Goal: Ask a question

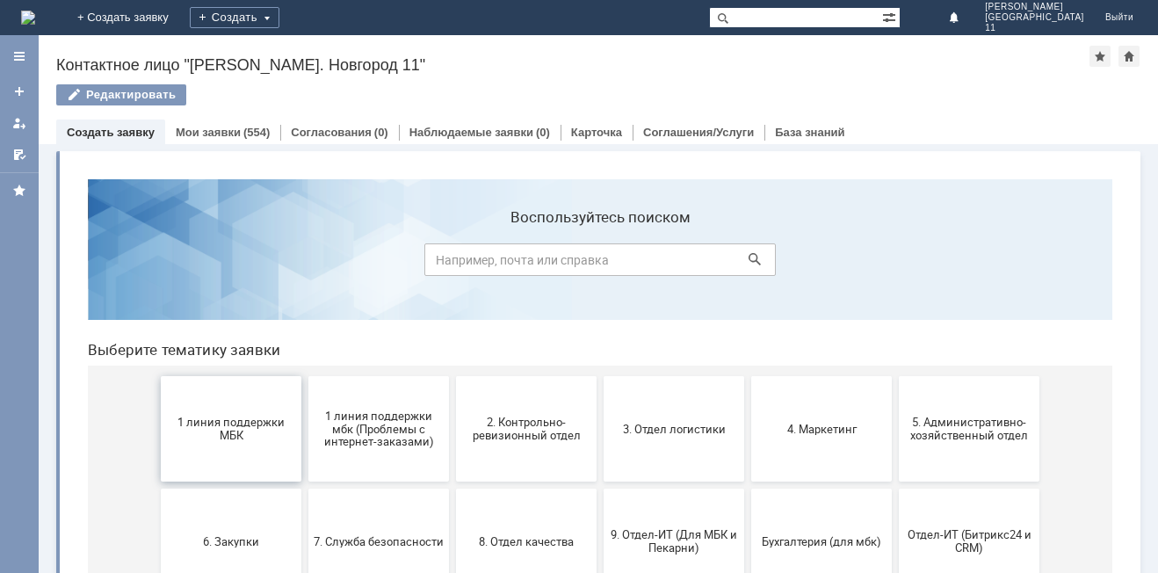
click at [234, 439] on span "1 линия поддержки МБК" at bounding box center [231, 429] width 130 height 26
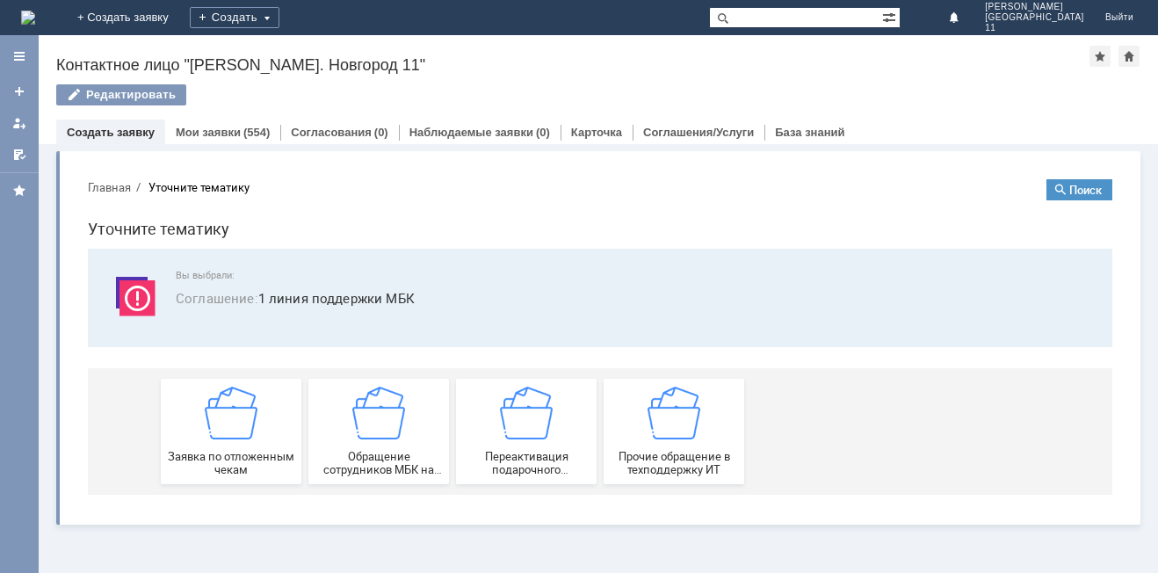
click at [234, 439] on img at bounding box center [231, 413] width 53 height 53
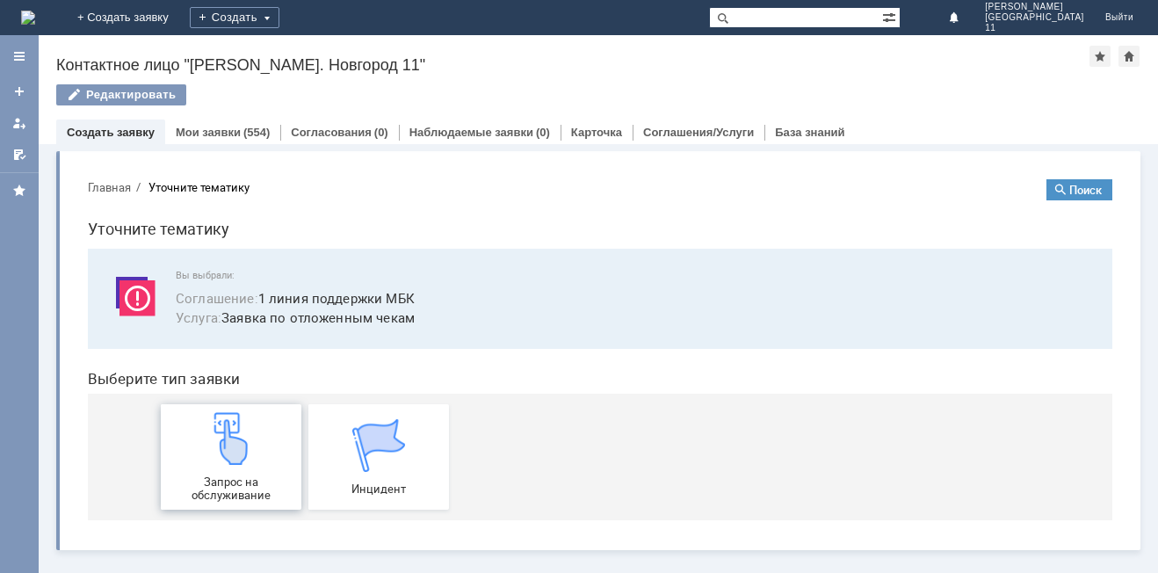
click at [250, 428] on img at bounding box center [231, 438] width 53 height 53
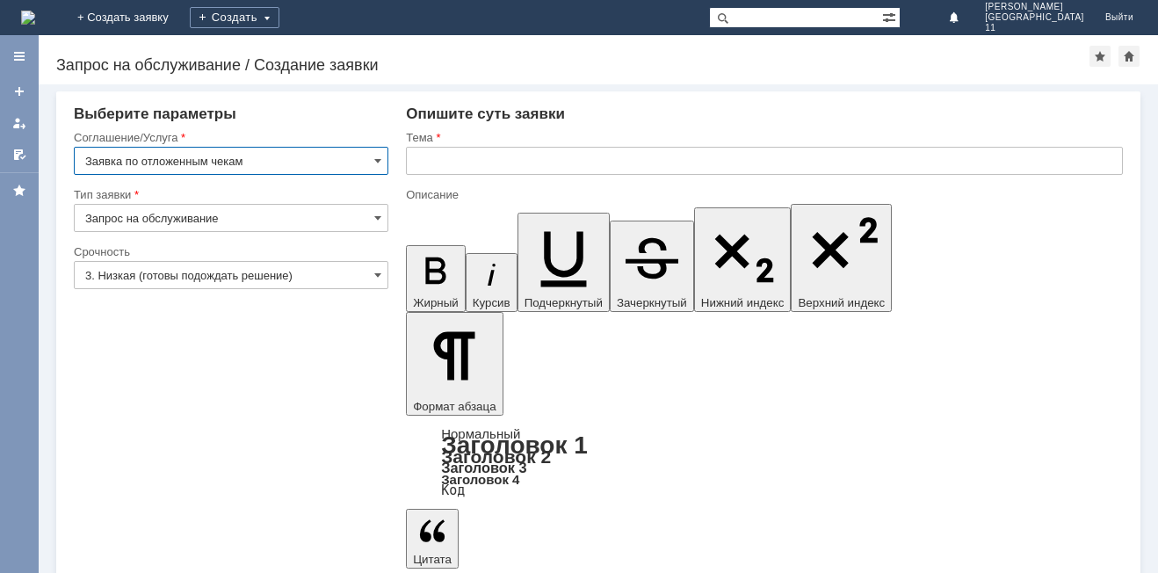
click at [443, 162] on input "text" at bounding box center [764, 161] width 717 height 28
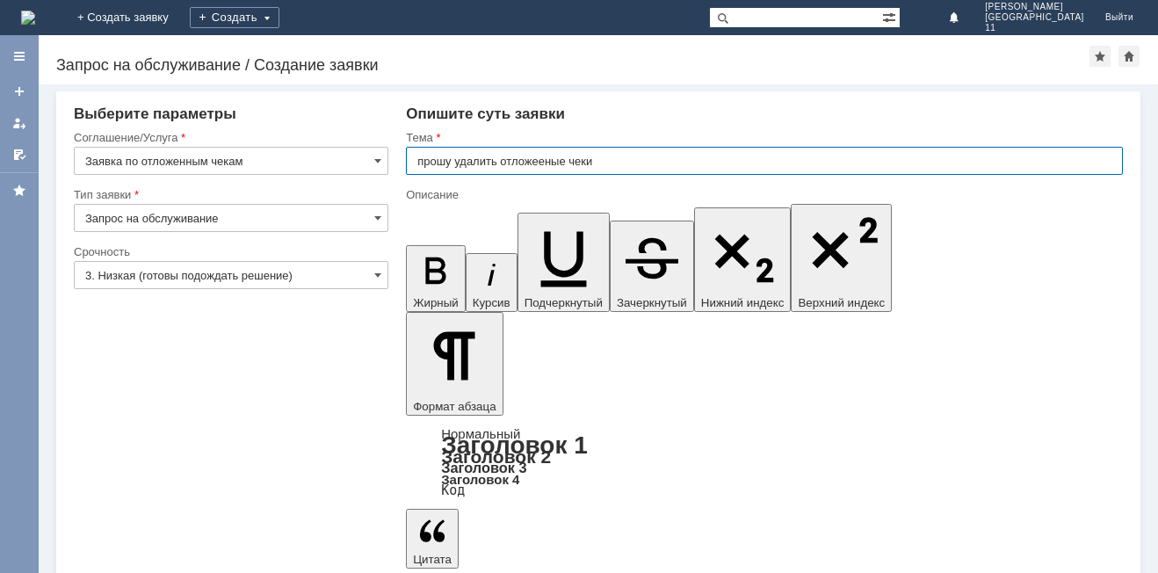
click at [537, 158] on input "прошу удалить отложееные чеки" at bounding box center [764, 161] width 717 height 28
click at [539, 164] on input "прошу удалить отложеные чеки" at bounding box center [764, 161] width 717 height 28
type input "прошу удалить отложенные чеки"
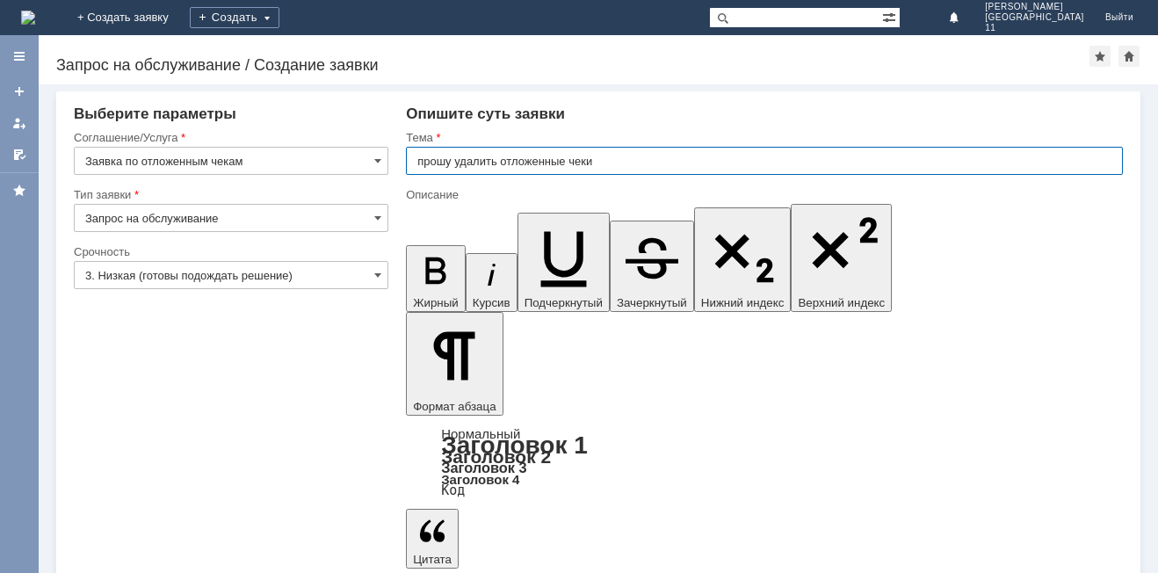
click at [605, 159] on input "прошу удалить отложенные чеки" at bounding box center [764, 161] width 717 height 28
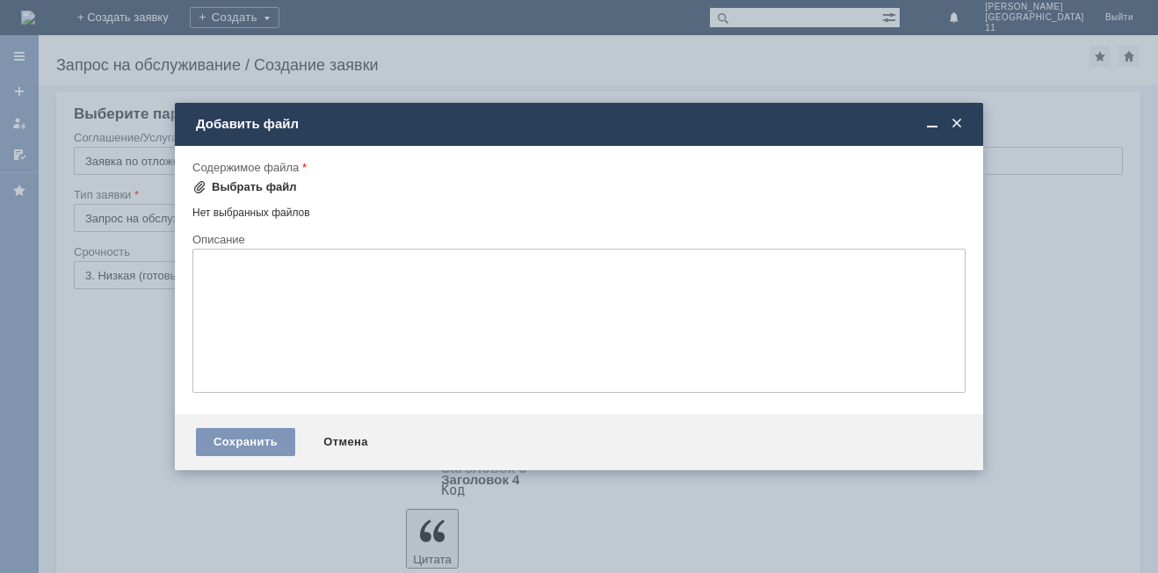
click at [200, 185] on span at bounding box center [199, 187] width 14 height 14
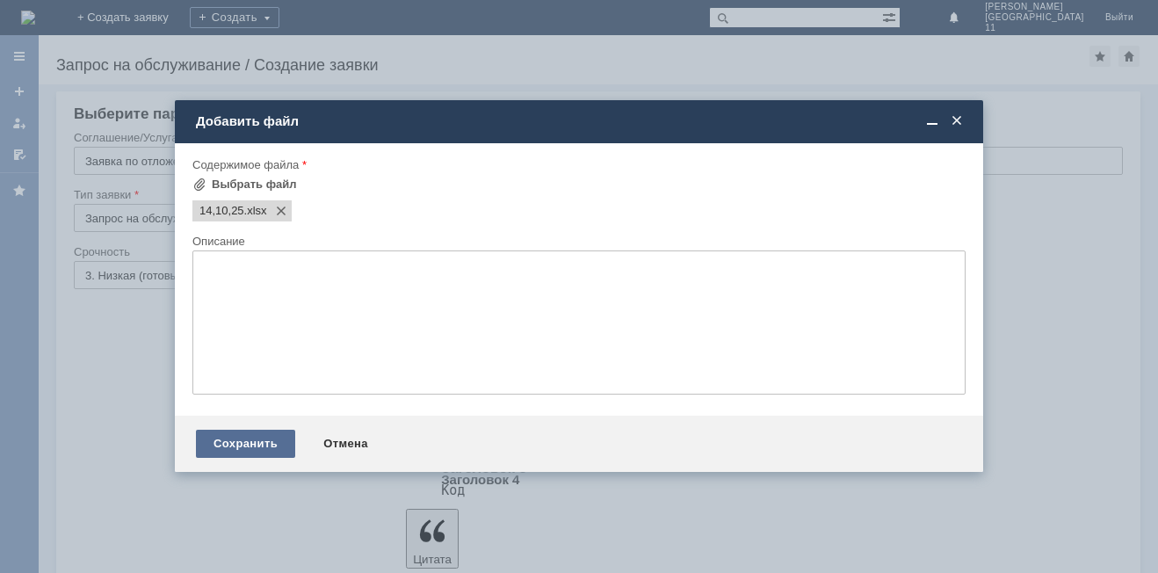
click at [254, 432] on div "Сохранить" at bounding box center [245, 444] width 99 height 28
